Goal: Check status

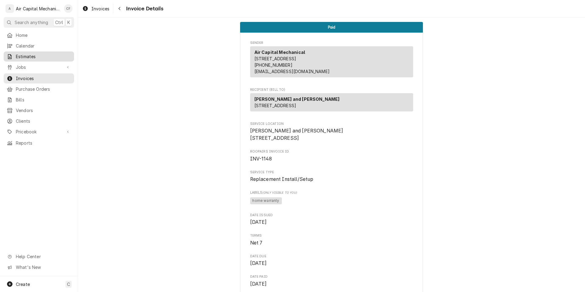
click at [43, 53] on span "Estimates" at bounding box center [43, 56] width 55 height 6
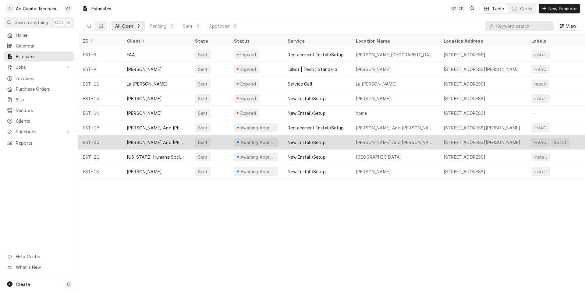
click at [177, 139] on div "[PERSON_NAME] And [PERSON_NAME]" at bounding box center [156, 142] width 58 height 6
